Goal: Transaction & Acquisition: Purchase product/service

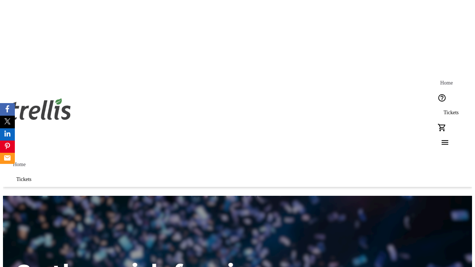
click at [443, 110] on span "Tickets" at bounding box center [450, 113] width 15 height 6
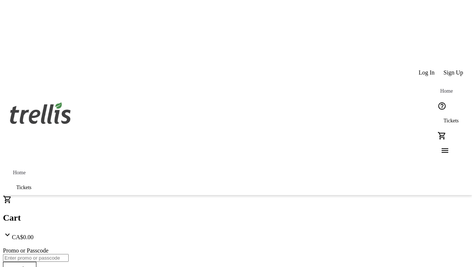
type input "1"
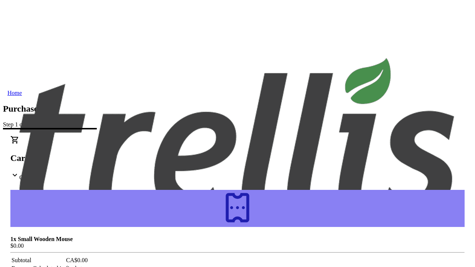
type input "[PERSON_NAME][EMAIL_ADDRESS][DOMAIN_NAME]"
type input "[PERSON_NAME]"
